Goal: Check status: Check status

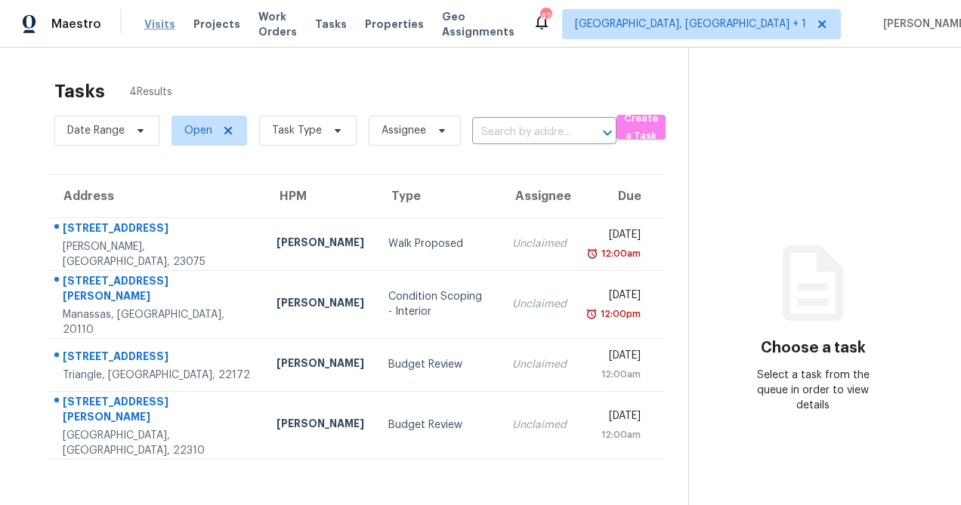
click at [157, 23] on span "Visits" at bounding box center [159, 24] width 31 height 15
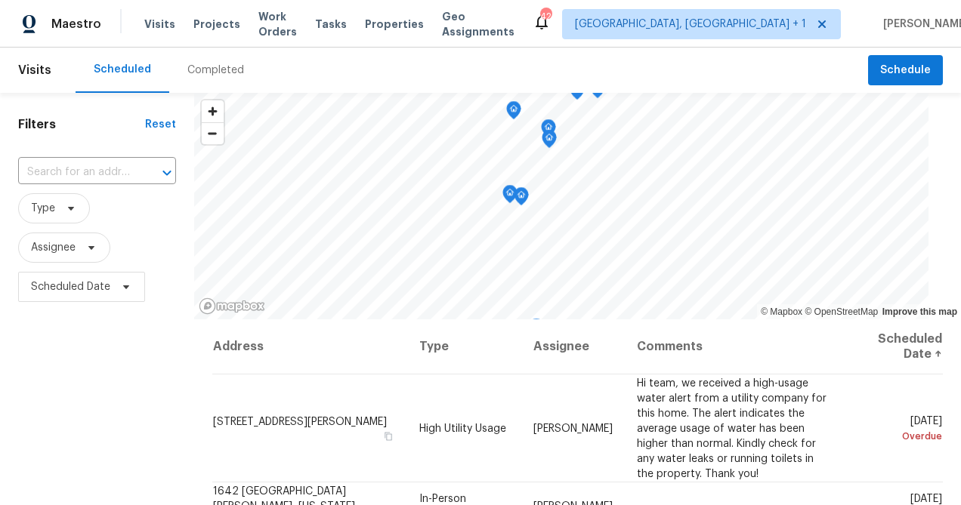
click at [209, 68] on div "Completed" at bounding box center [215, 70] width 57 height 15
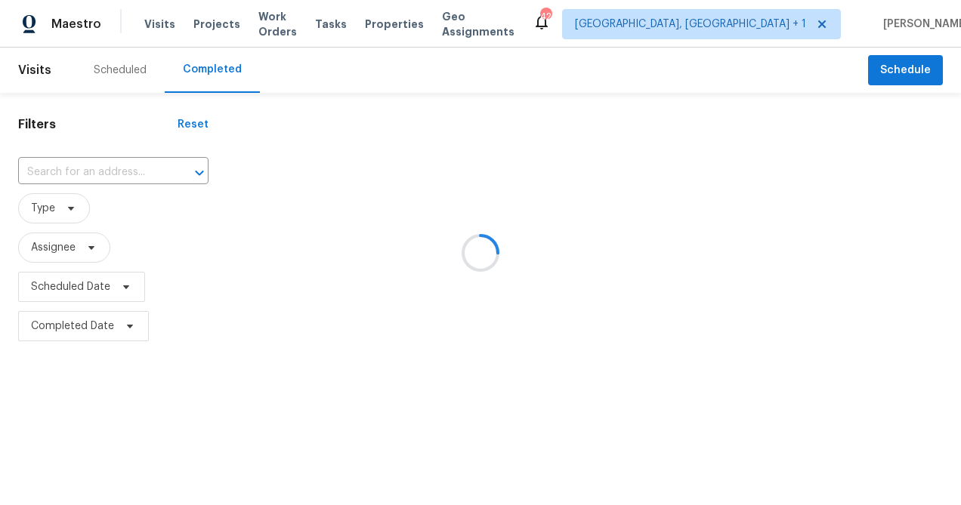
click at [731, 32] on div at bounding box center [480, 252] width 961 height 505
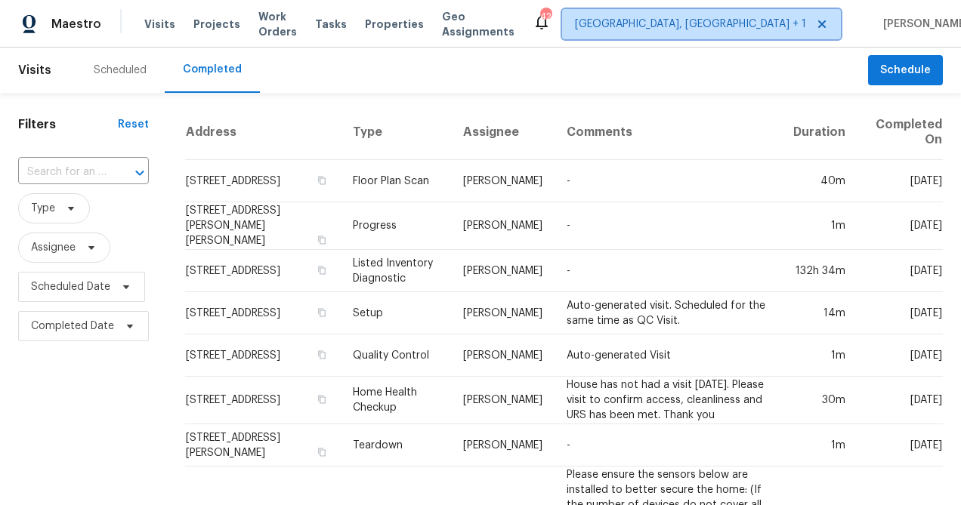
click at [727, 26] on span "[GEOGRAPHIC_DATA], [GEOGRAPHIC_DATA] + 1" at bounding box center [690, 24] width 231 height 15
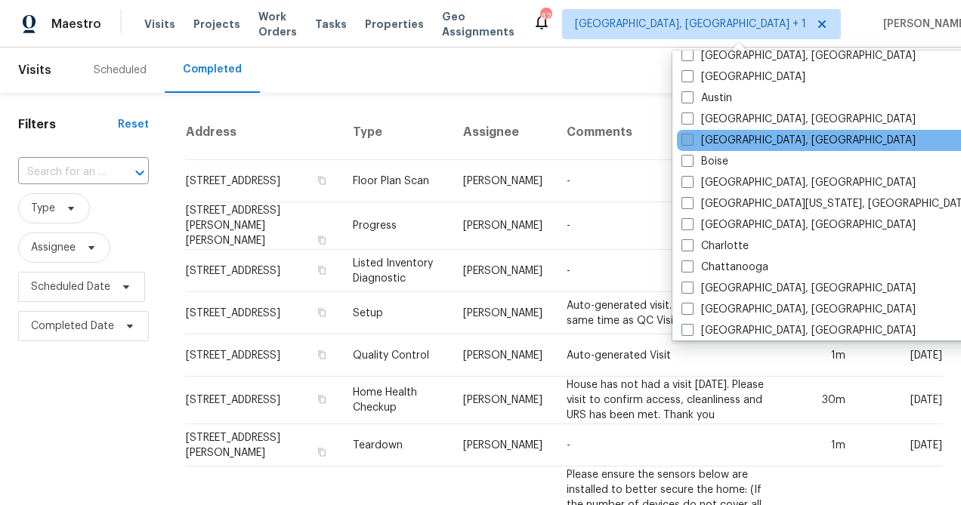
scroll to position [76, 0]
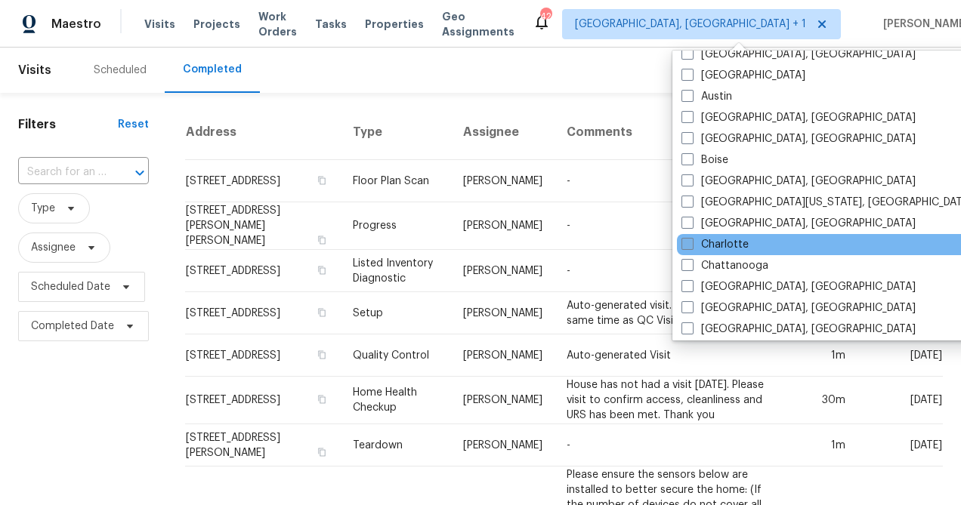
click at [698, 241] on label "Charlotte" at bounding box center [714, 244] width 67 height 15
click at [691, 241] on input "Charlotte" at bounding box center [686, 242] width 10 height 10
checkbox input "true"
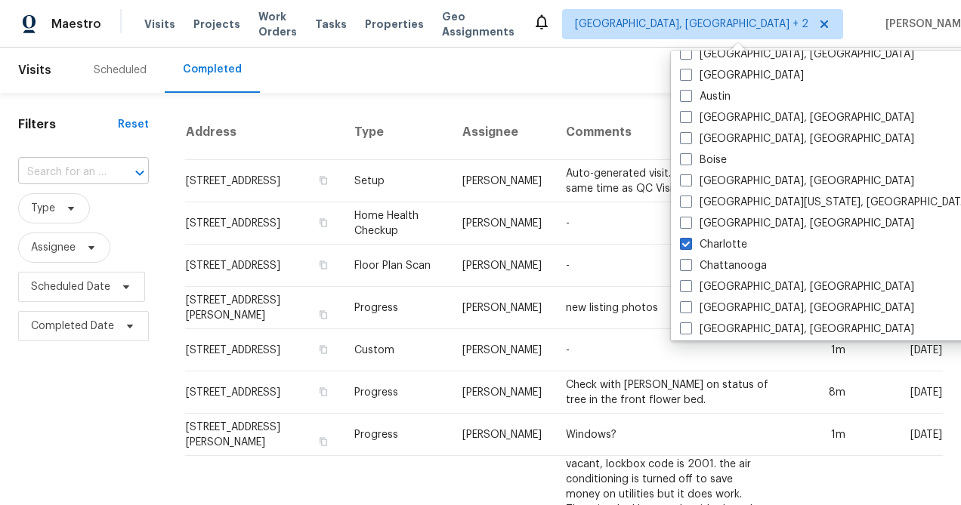
click at [70, 168] on input "text" at bounding box center [62, 172] width 88 height 23
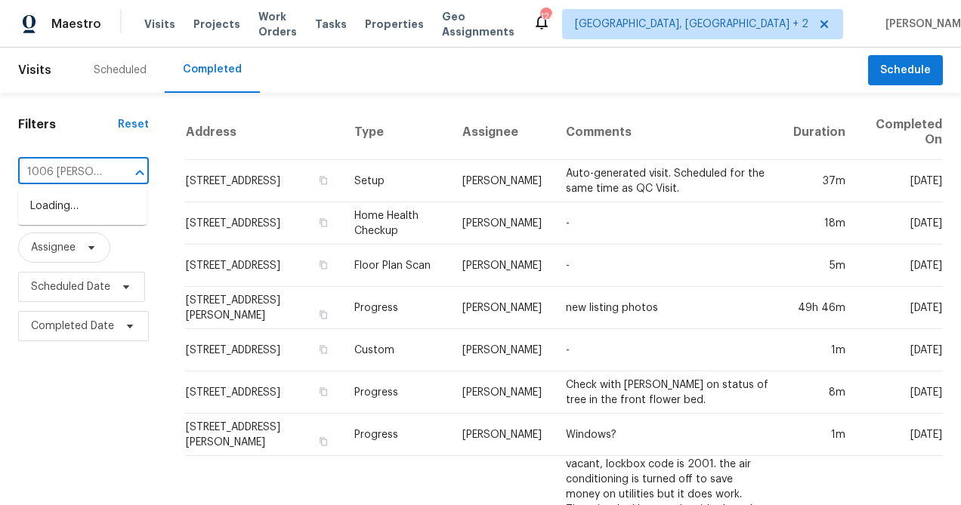
type input "1006 [PERSON_NAME]"
click at [92, 215] on li "[STREET_ADDRESS][PERSON_NAME]" at bounding box center [82, 214] width 128 height 41
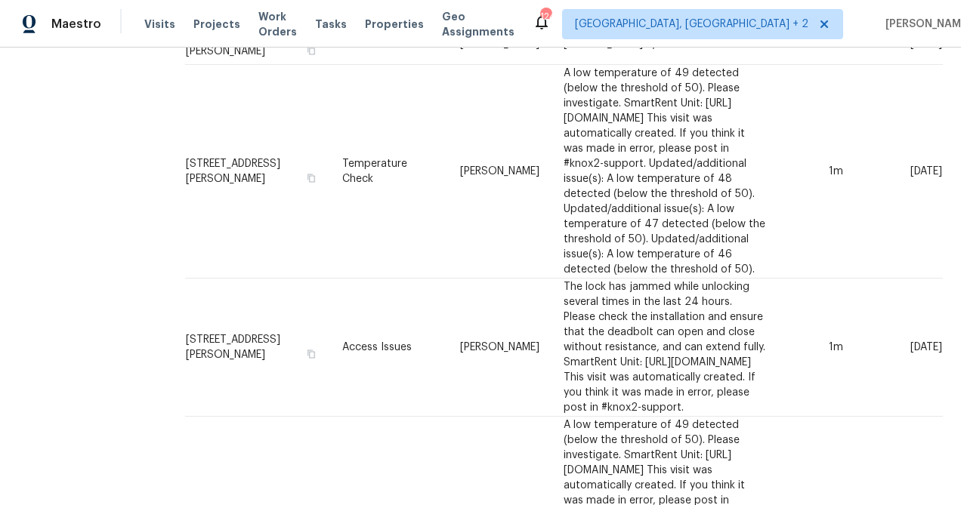
scroll to position [964, 0]
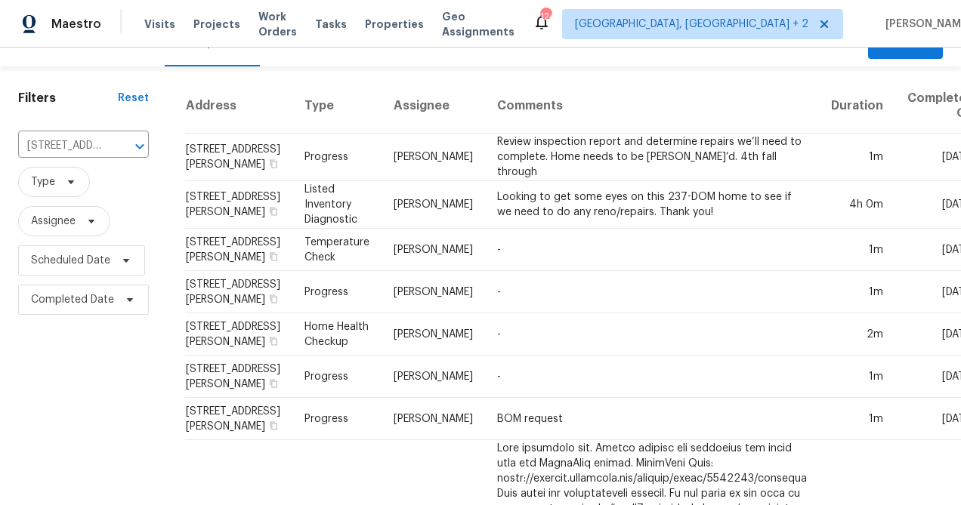
scroll to position [28, 0]
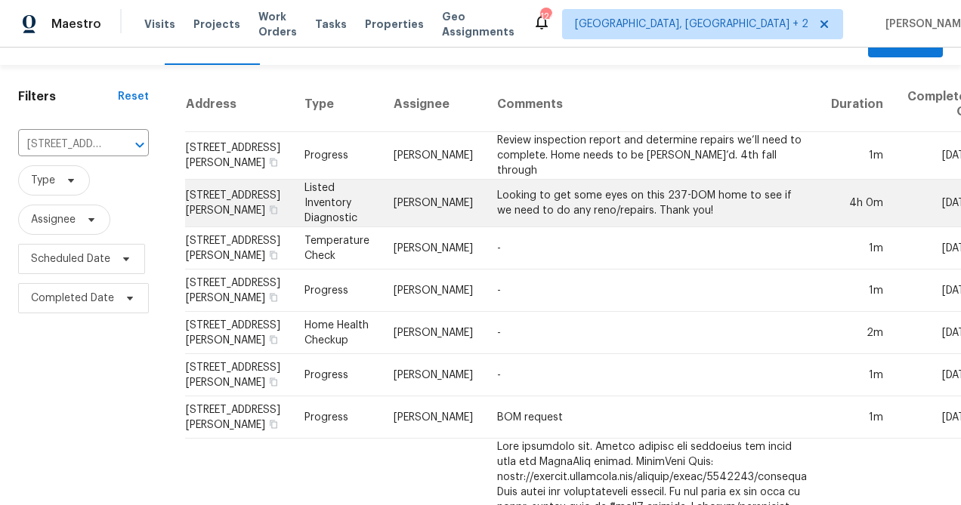
click at [599, 212] on td "Looking to get some eyes on this 237-DOM home to see if we need to do any reno/…" at bounding box center [652, 204] width 334 height 48
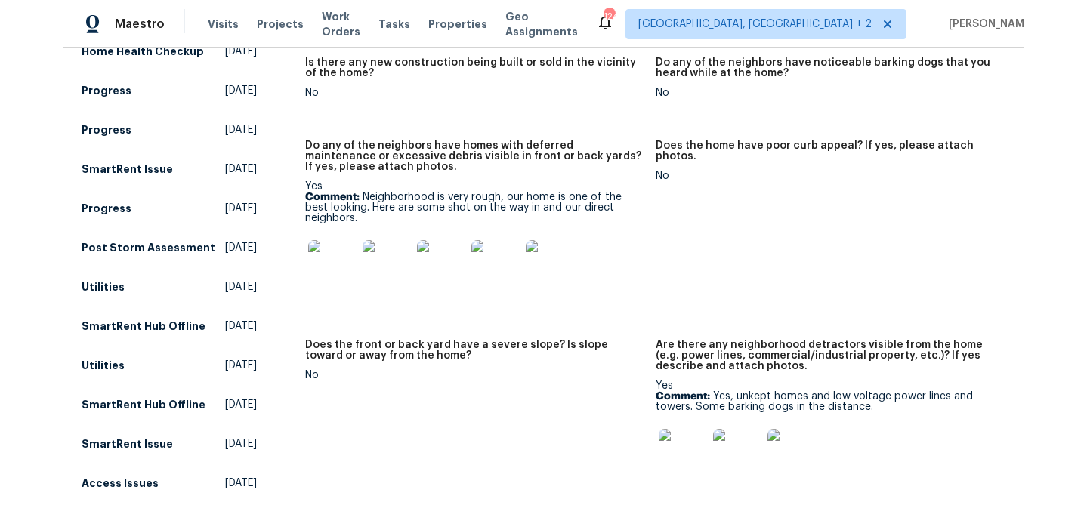
scroll to position [1123, 0]
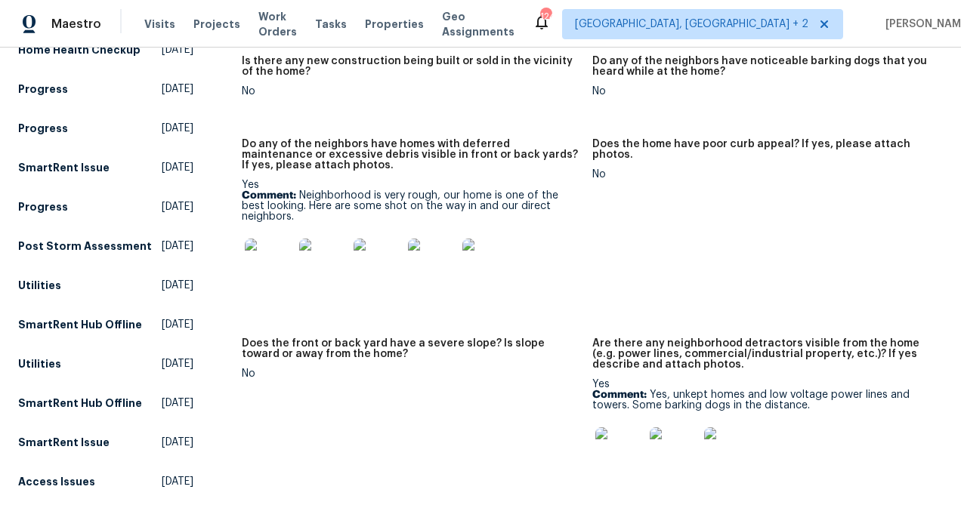
click at [624, 441] on img at bounding box center [619, 452] width 48 height 48
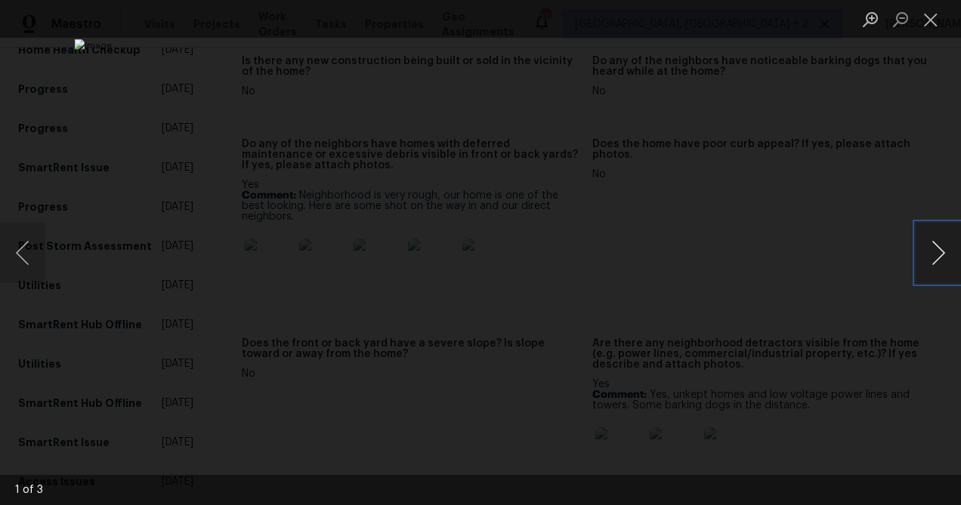
click at [948, 252] on button "Next image" at bounding box center [938, 253] width 45 height 60
click at [940, 253] on button "Next image" at bounding box center [938, 253] width 45 height 60
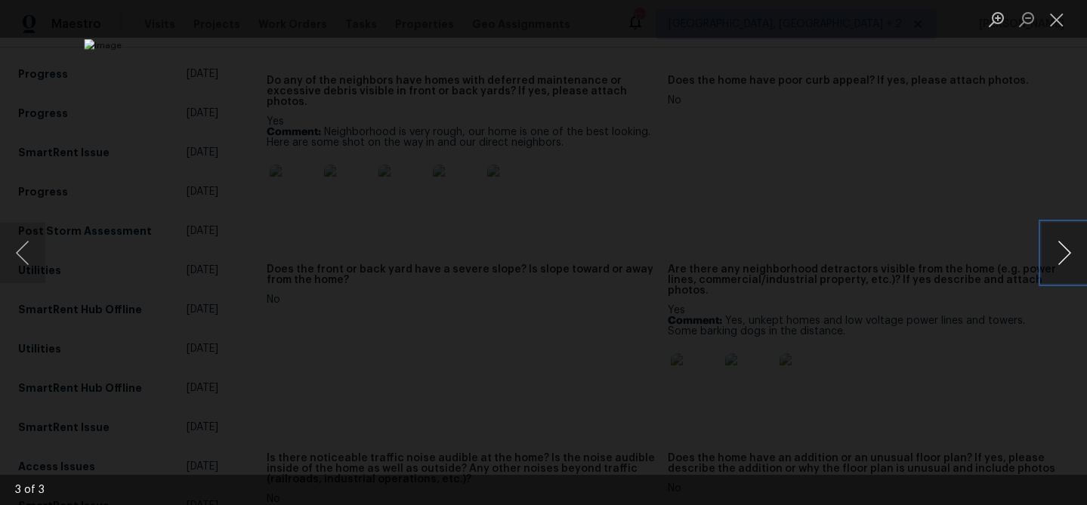
scroll to position [1048, 0]
